Goal: Information Seeking & Learning: Learn about a topic

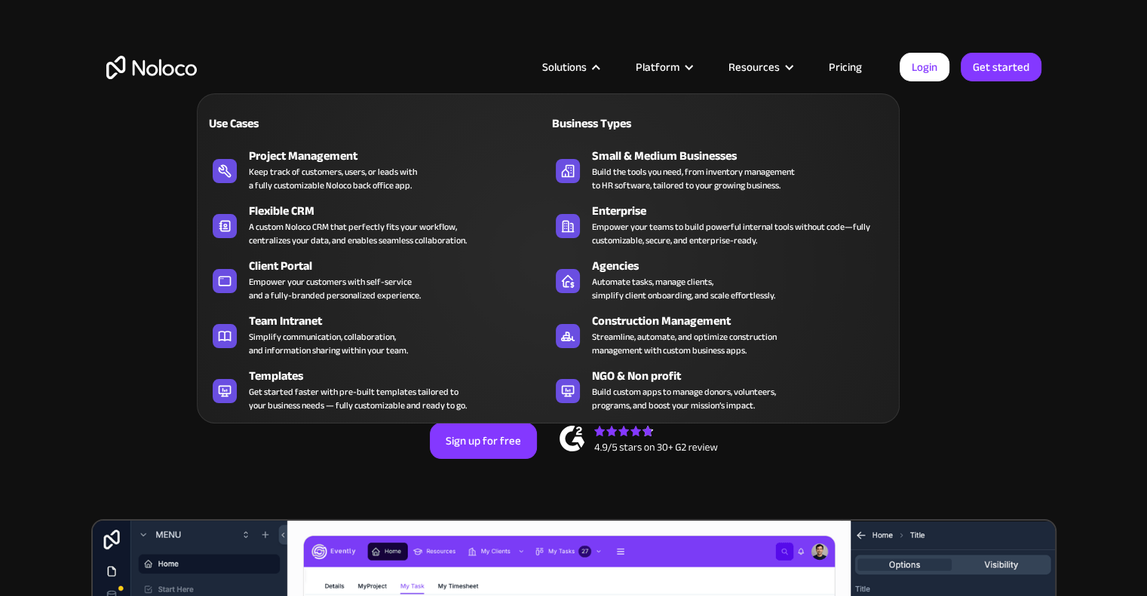
click at [582, 60] on div "Solutions" at bounding box center [564, 67] width 44 height 20
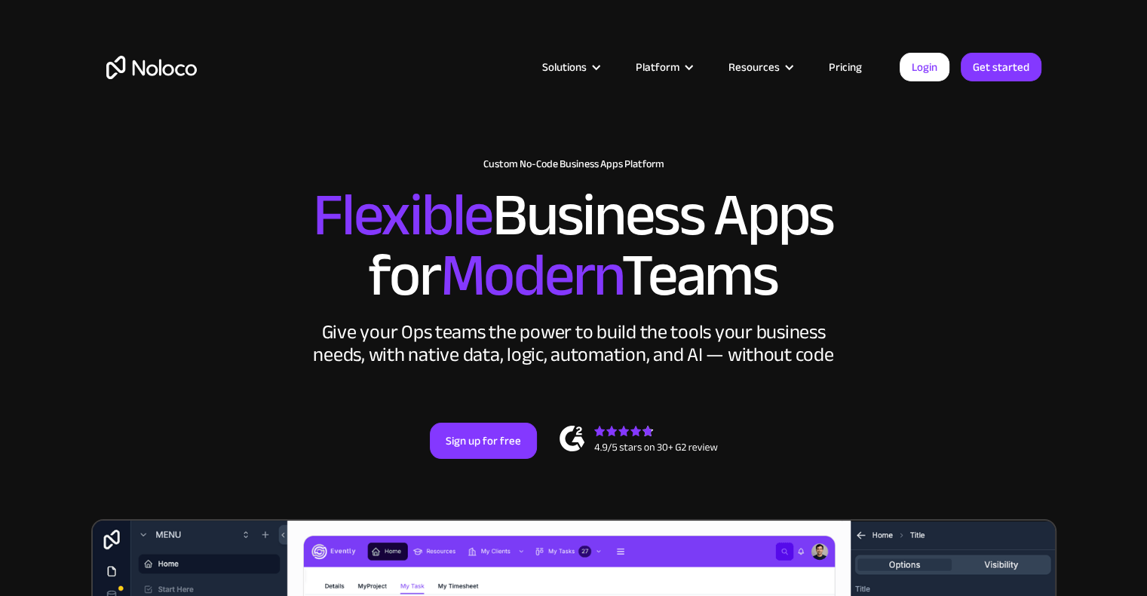
click at [582, 60] on div "Solutions" at bounding box center [564, 67] width 44 height 20
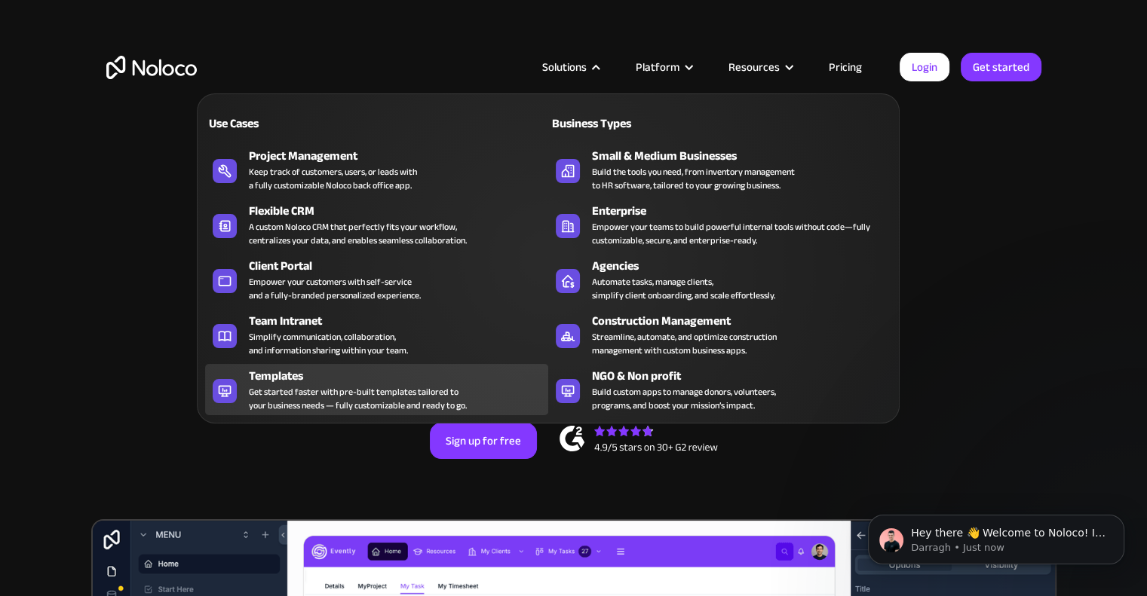
click at [326, 385] on div "Get started faster with pre-built templates tailored to your business needs — f…" at bounding box center [358, 398] width 218 height 27
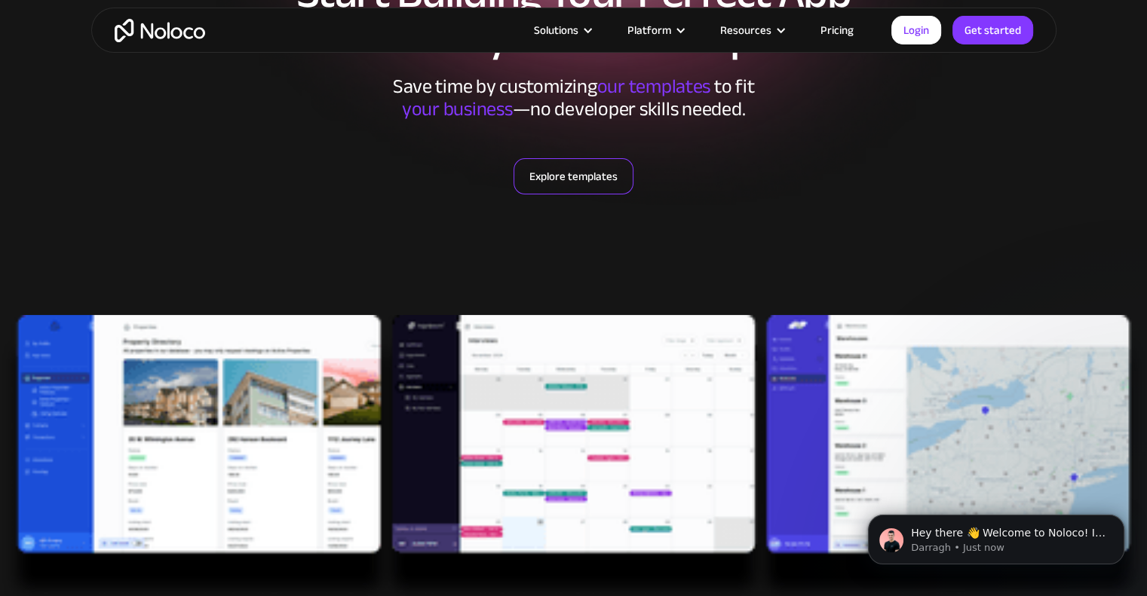
click at [588, 170] on link "Explore templates" at bounding box center [573, 176] width 120 height 36
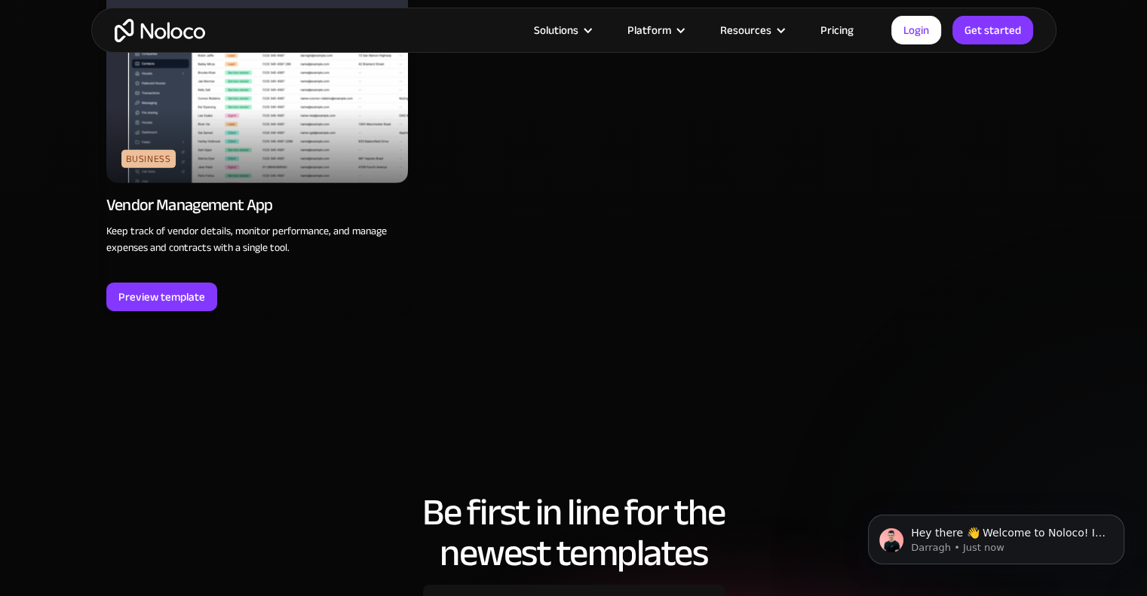
scroll to position [4544, 0]
